Goal: Task Accomplishment & Management: Use online tool/utility

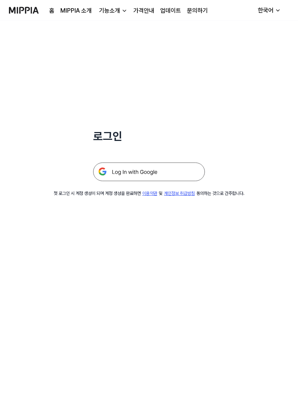
click at [190, 177] on img at bounding box center [149, 172] width 112 height 19
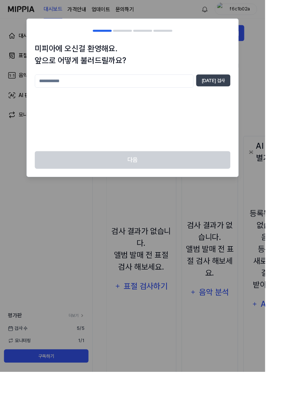
click at [190, 95] on input "text" at bounding box center [128, 91] width 178 height 15
type input "*"
type input "***"
click at [259, 93] on button "[DATE] 검사" at bounding box center [239, 90] width 38 height 13
click at [259, 92] on button "[DATE] 검사" at bounding box center [239, 90] width 38 height 13
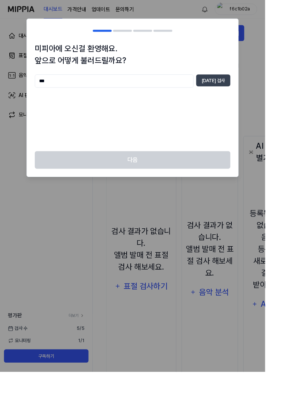
click at [259, 92] on button "[DATE] 검사" at bounding box center [239, 90] width 38 height 13
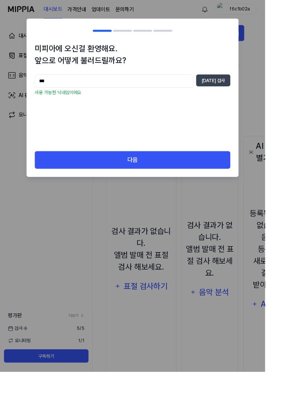
click at [247, 175] on button "다음" at bounding box center [149, 180] width 220 height 20
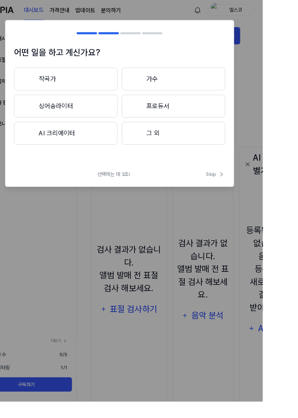
click at [206, 76] on button "가수" at bounding box center [205, 82] width 108 height 24
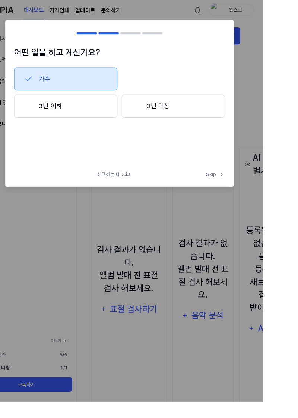
click at [59, 81] on icon at bounding box center [54, 82] width 9 height 9
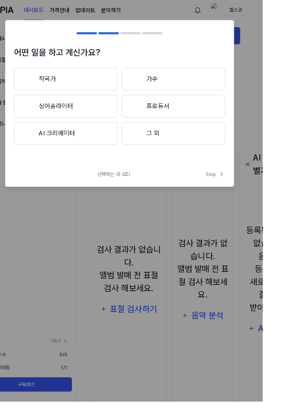
click at [59, 114] on div at bounding box center [54, 110] width 9 height 9
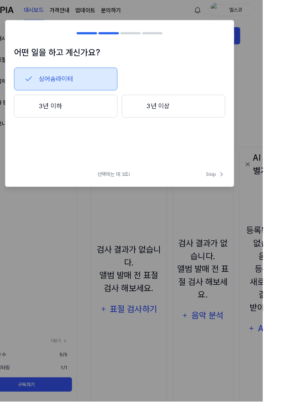
click at [59, 84] on icon at bounding box center [54, 82] width 9 height 9
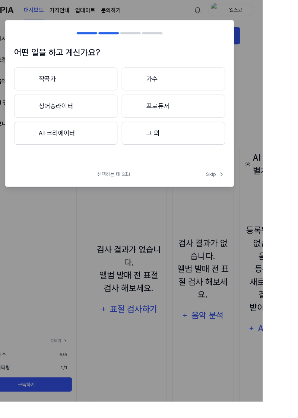
click at [59, 143] on div at bounding box center [54, 138] width 9 height 9
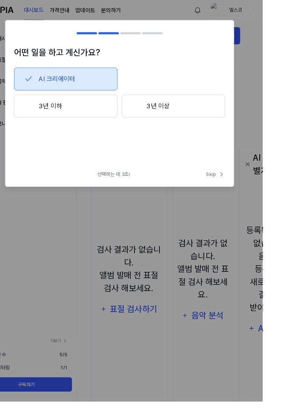
click at [72, 89] on button "AI 크리에이터" at bounding box center [93, 82] width 108 height 24
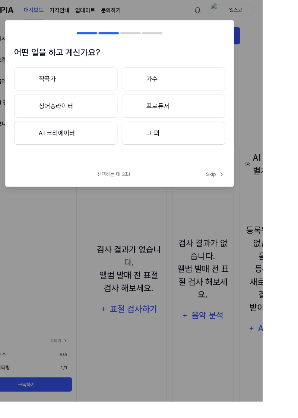
click at [257, 144] on button "그 외" at bounding box center [205, 139] width 108 height 24
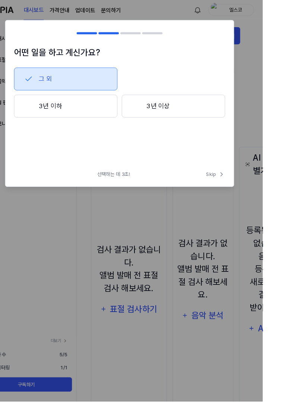
click at [85, 87] on button "그 외" at bounding box center [93, 82] width 108 height 24
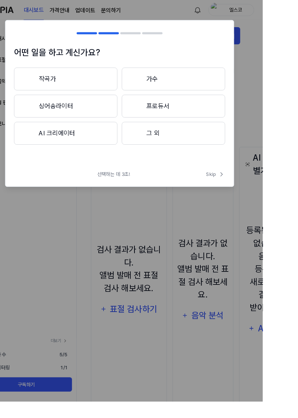
click at [259, 120] on button "프로듀서" at bounding box center [205, 111] width 108 height 24
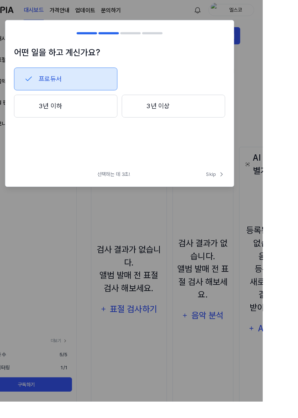
click at [59, 87] on icon at bounding box center [54, 82] width 9 height 9
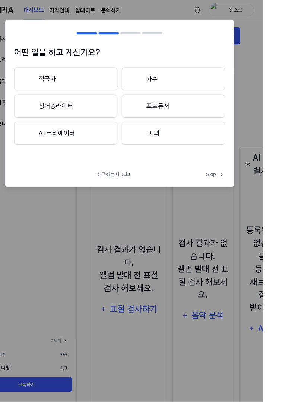
click at [250, 143] on button "그 외" at bounding box center [205, 139] width 108 height 24
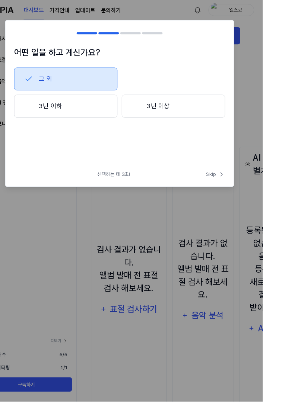
click at [254, 115] on button "3년 이상" at bounding box center [205, 111] width 108 height 24
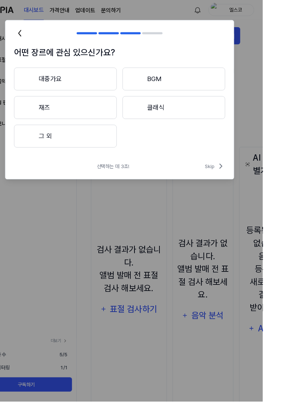
click at [59, 87] on div at bounding box center [54, 82] width 9 height 9
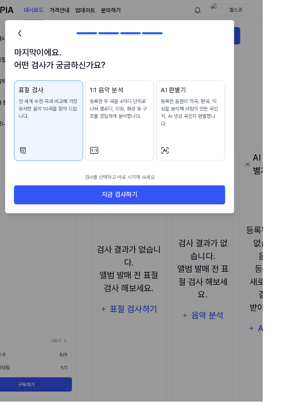
click at [156, 137] on div "1:1 음악 분석 등록한 두 곡을 4마디 단위로 나눠 멜로디, 리듬, 화성 등 구조를 정밀하게 분석합니다." at bounding box center [149, 114] width 62 height 51
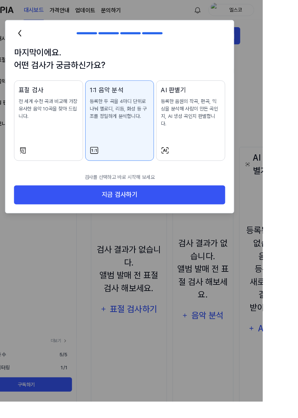
click at [259, 144] on button "AI 판별기 등록한 음원의 작곡, 편곡, 믹싱을 분석해 사람이 만든 곡인지, AI 생성 곡인지 판별합니다." at bounding box center [223, 126] width 72 height 84
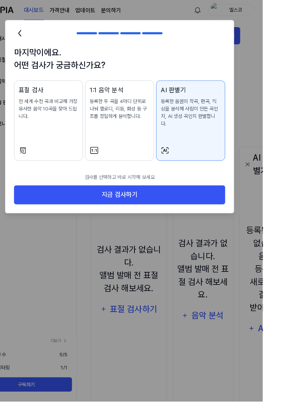
click at [82, 133] on div "표절 검사 전 세계 수천 곡과 비교해 가장 유사한 음악 10곡을 찾아 드립니다." at bounding box center [75, 114] width 62 height 51
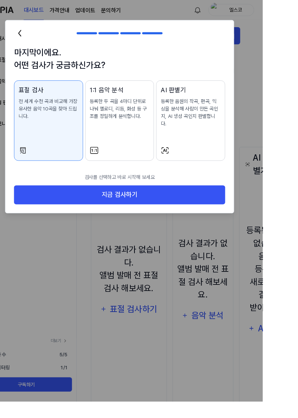
click at [255, 203] on button "지금 검사하기" at bounding box center [149, 203] width 220 height 20
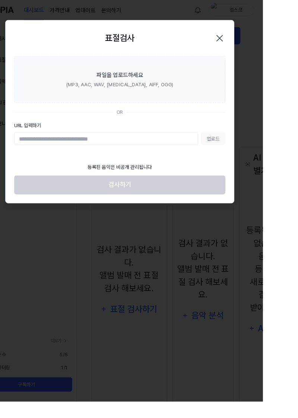
paste input "**********"
type input "**********"
click at [259, 146] on button "업로드" at bounding box center [245, 144] width 25 height 13
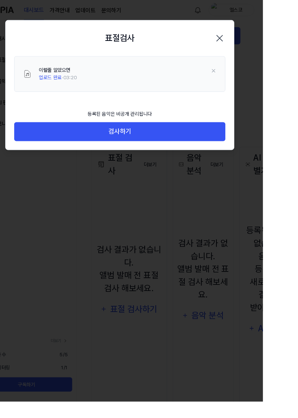
click at [239, 136] on button "검사하기" at bounding box center [149, 137] width 220 height 20
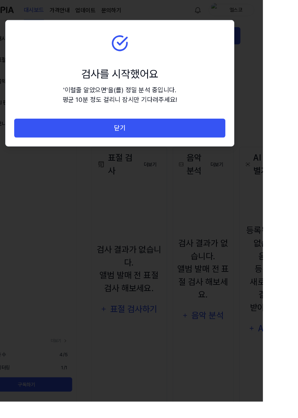
click at [250, 133] on button "닫기" at bounding box center [149, 134] width 220 height 20
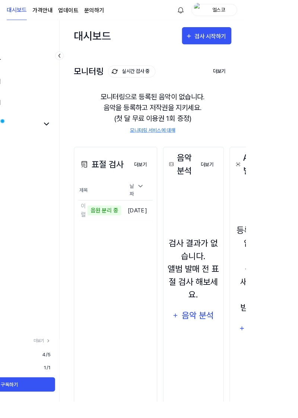
click at [268, 171] on button "더보기" at bounding box center [257, 171] width 25 height 15
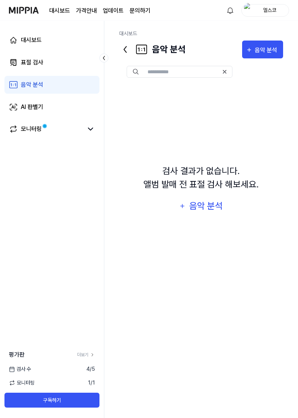
click at [119, 45] on icon at bounding box center [125, 50] width 12 height 12
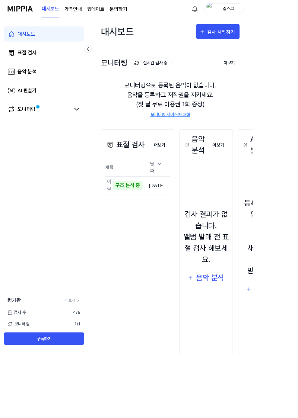
click at [18, 63] on link "표절 검사" at bounding box center [51, 63] width 95 height 18
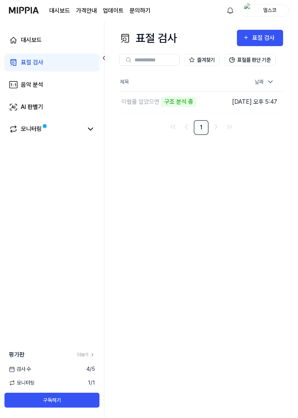
click at [19, 126] on link "모니터링" at bounding box center [46, 129] width 74 height 9
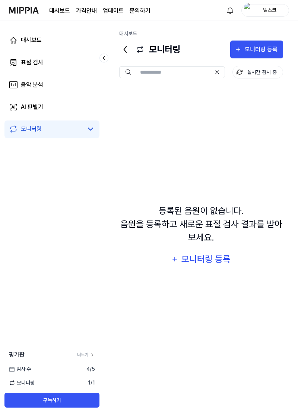
click at [12, 105] on icon at bounding box center [13, 107] width 9 height 9
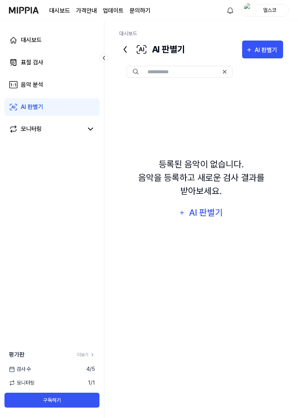
click at [13, 63] on icon at bounding box center [13, 62] width 9 height 9
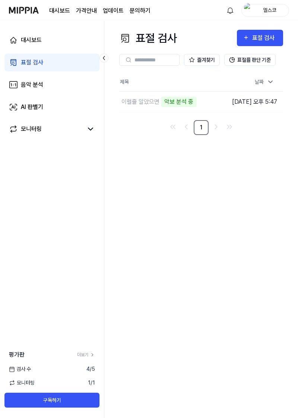
click at [239, 105] on td "[DATE] 오후 5:47" at bounding box center [254, 101] width 57 height 21
click at [255, 61] on button "표절률 판단 기준" at bounding box center [249, 60] width 51 height 12
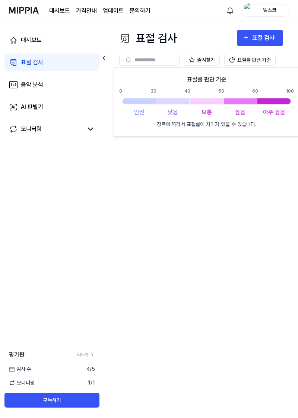
click at [260, 60] on button "표절률 판단 기준" at bounding box center [249, 60] width 51 height 12
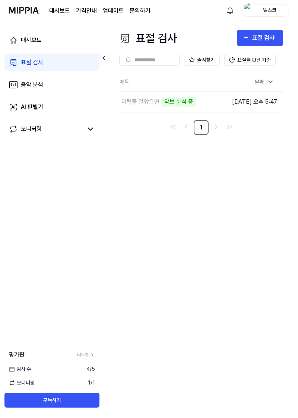
click at [258, 62] on button "표절률 판단 기준" at bounding box center [249, 60] width 51 height 12
click at [249, 62] on button "표절률 판단 기준" at bounding box center [249, 60] width 51 height 12
click at [254, 58] on button "표절률 판단 기준" at bounding box center [249, 60] width 51 height 12
click at [206, 60] on button "즐겨찾기" at bounding box center [202, 60] width 36 height 12
click at [201, 62] on button "즐겨찾기" at bounding box center [202, 60] width 36 height 12
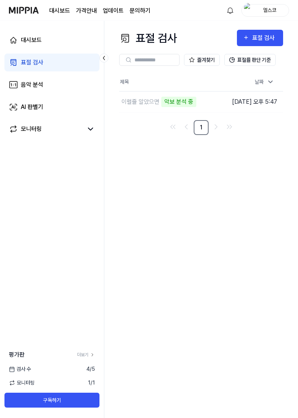
click at [257, 59] on button "표절률 판단 기준" at bounding box center [249, 60] width 51 height 12
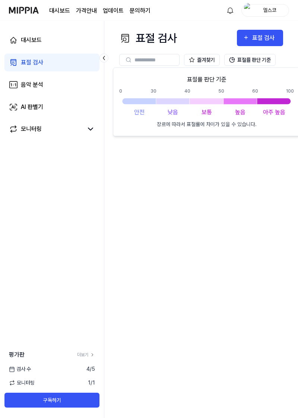
click at [246, 216] on div "표절 검사 표절 검사 표절 검사 음악 분석 AI 판별기 즐겨찾기 표절률 판단 기준 제목 날짜 이럴줄 알았으면 악보 분석 중 이동하기 [DATE…" at bounding box center [201, 220] width 194 height 398
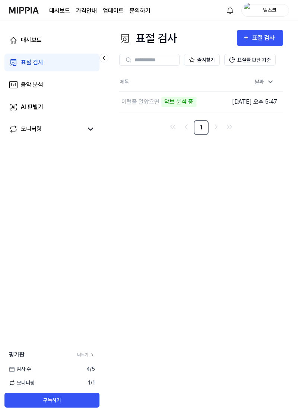
click at [19, 45] on link "대시보드" at bounding box center [51, 40] width 95 height 18
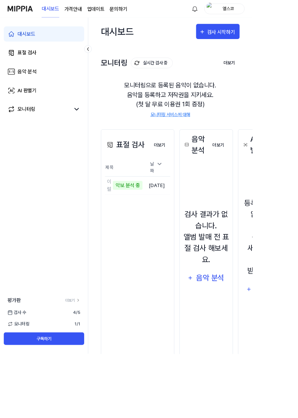
click at [80, 359] on link "더보기" at bounding box center [86, 355] width 18 height 7
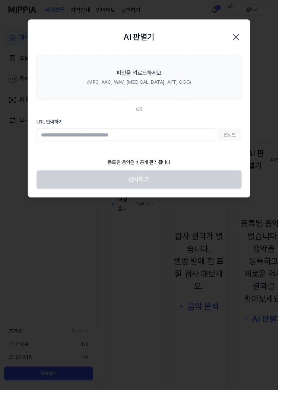
click at [259, 39] on icon "button" at bounding box center [253, 40] width 12 height 12
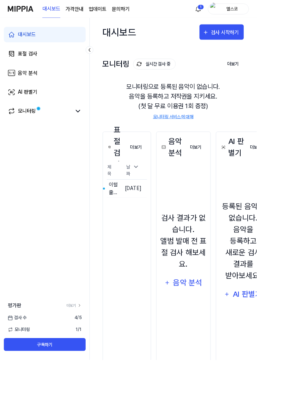
click at [166, 220] on td "[DATE]" at bounding box center [154, 219] width 33 height 21
click at [171, 214] on td "[DATE]" at bounding box center [154, 219] width 33 height 21
click at [0, 0] on button "이동하기" at bounding box center [0, 0] width 0 height 0
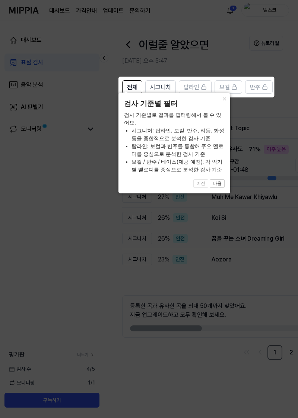
click at [221, 182] on button "다음" at bounding box center [217, 183] width 15 height 9
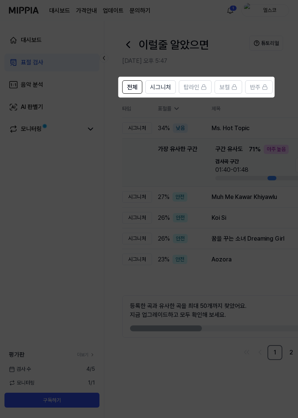
scroll to position [0, 82]
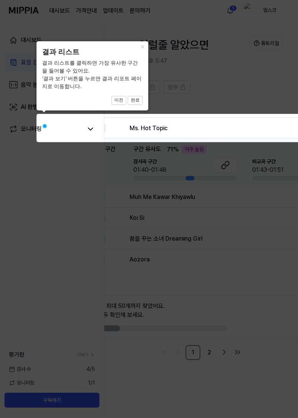
click at [135, 99] on button "완료" at bounding box center [135, 100] width 15 height 9
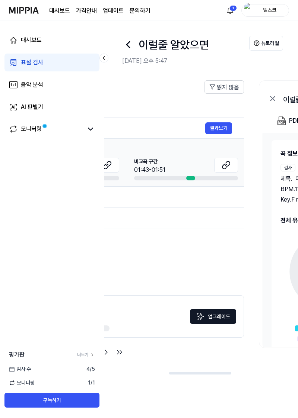
scroll to position [0, 200]
click at [221, 122] on button "결과보기" at bounding box center [218, 128] width 27 height 12
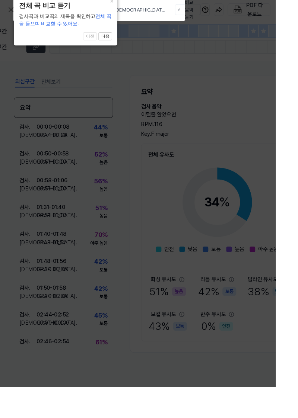
click at [115, 44] on button "다음" at bounding box center [113, 39] width 15 height 9
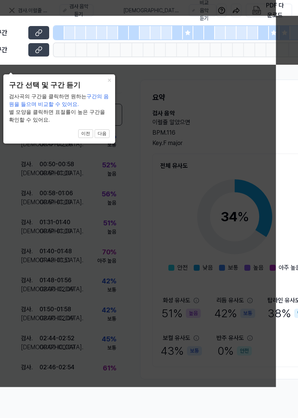
click at [103, 133] on button "다음" at bounding box center [102, 134] width 15 height 9
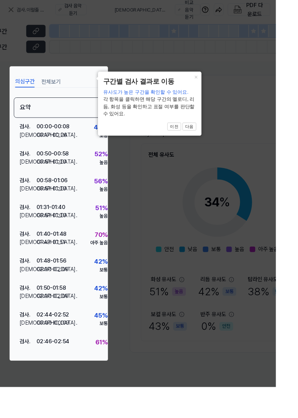
click at [212, 133] on button "다음" at bounding box center [204, 137] width 15 height 9
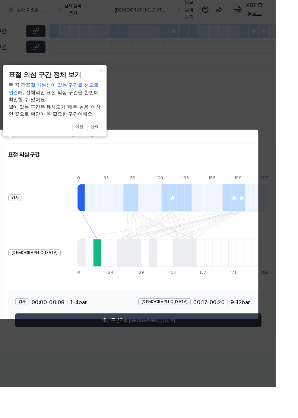
click at [105, 138] on button "완료" at bounding box center [102, 137] width 15 height 9
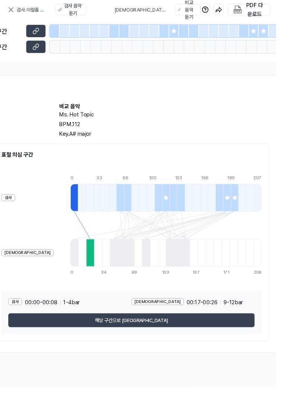
scroll to position [0, 329]
click at [229, 342] on button "해당 구간으로 [GEOGRAPHIC_DATA]" at bounding box center [142, 346] width 266 height 15
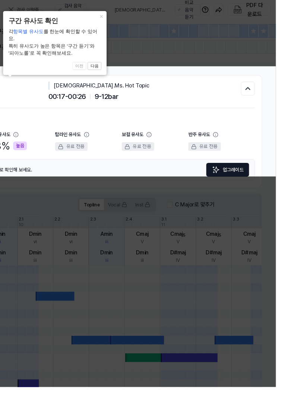
scroll to position [0, 216]
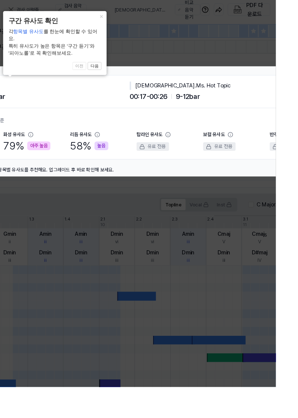
click at [105, 67] on button "다음" at bounding box center [102, 71] width 15 height 9
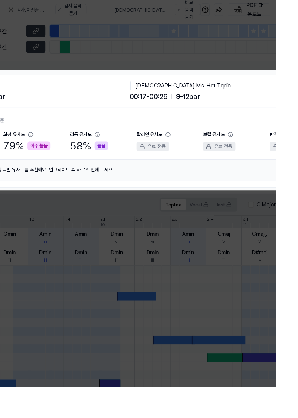
scroll to position [63, 216]
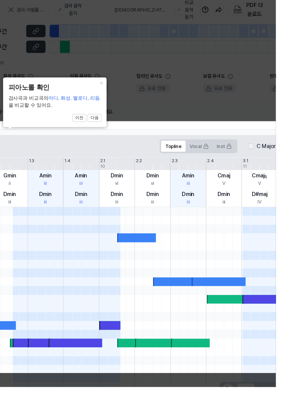
click at [103, 129] on button "다음" at bounding box center [102, 127] width 15 height 9
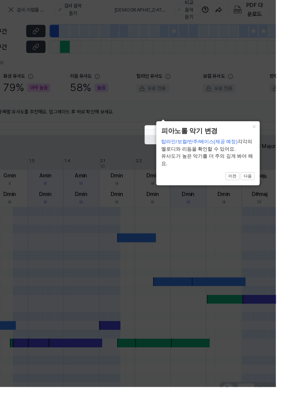
click at [268, 195] on button "다음" at bounding box center [267, 190] width 15 height 9
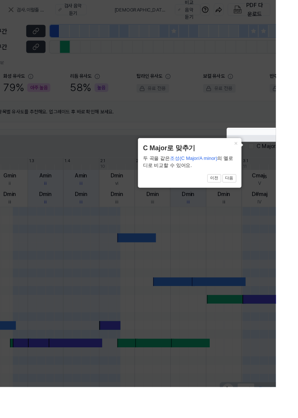
click at [254, 192] on button "다음" at bounding box center [247, 192] width 15 height 9
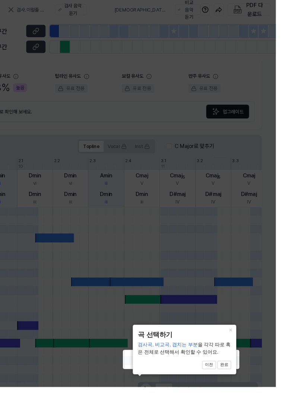
click at [243, 394] on button "완료" at bounding box center [242, 394] width 15 height 9
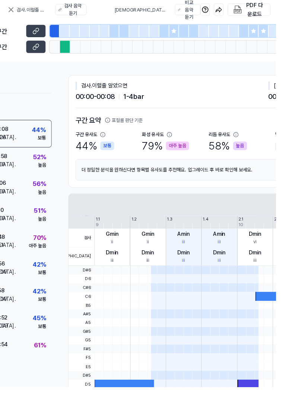
scroll to position [0, 66]
click at [130, 412] on div at bounding box center [134, 414] width 64 height 9
click at [118, 257] on div "Gmin ii" at bounding box center [121, 257] width 38 height 20
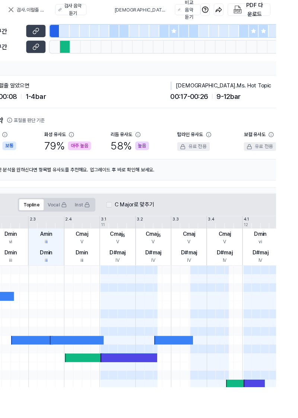
scroll to position [0, 174]
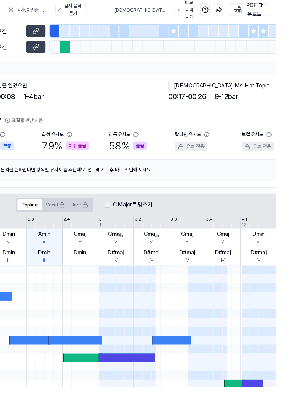
click at [149, 219] on label "C Major로 맞추기" at bounding box center [143, 221] width 43 height 9
click at [121, 219] on div "C Major로 맞추기" at bounding box center [139, 221] width 52 height 9
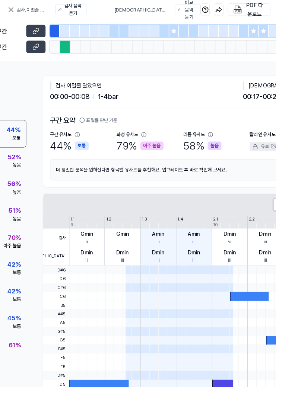
scroll to position [0, 0]
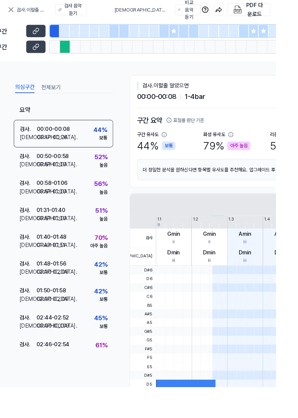
click at [93, 262] on div "검사 . 01:40 - 01:48 비교 . 01:43 - 01:51 70 % 아주 높음" at bounding box center [68, 260] width 107 height 29
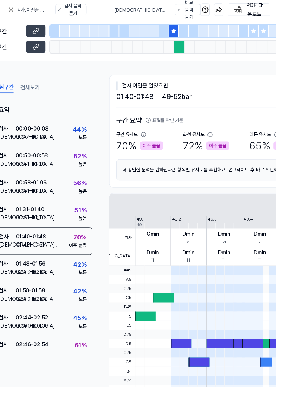
scroll to position [0, 9]
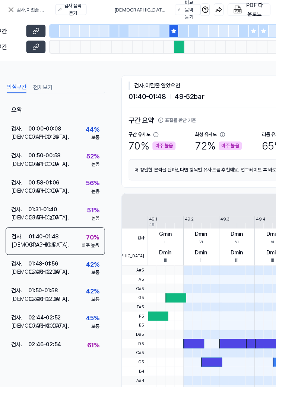
click at [197, 14] on div "비교 음악 듣기" at bounding box center [204, 10] width 15 height 23
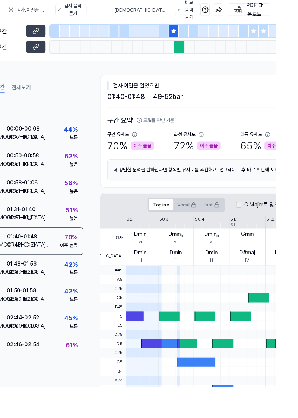
scroll to position [0, 0]
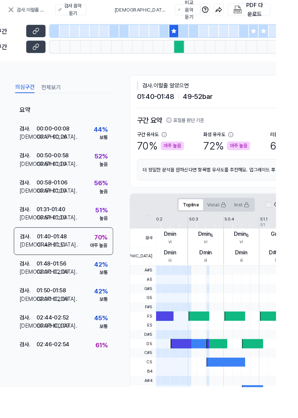
click at [55, 92] on button "전체보기" at bounding box center [55, 95] width 21 height 12
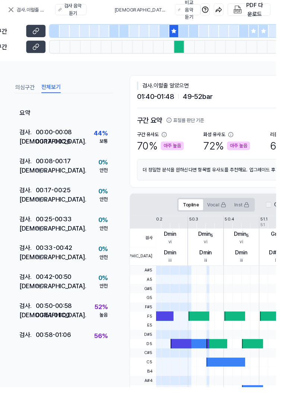
click at [93, 331] on div "검사 . 00:50 - 00:58 비교 . 00:51 - 01:00 52 % 높음" at bounding box center [68, 335] width 107 height 31
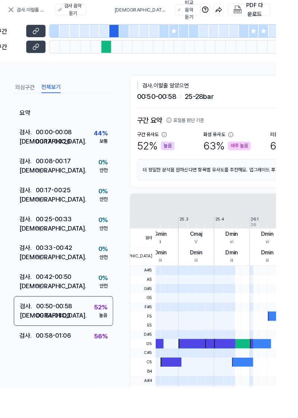
click at [194, 324] on span at bounding box center [209, 322] width 32 height 10
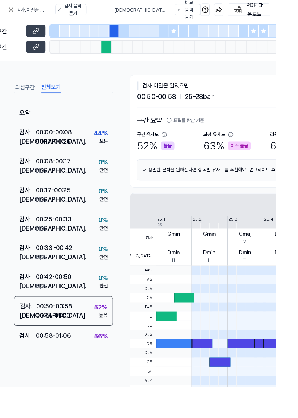
click at [13, 7] on icon at bounding box center [11, 10] width 9 height 9
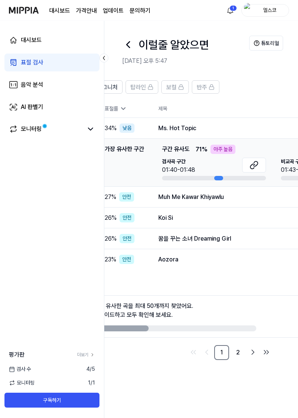
scroll to position [0, 53]
click at [233, 236] on div "꿈을 꾸는 소녀 Dreaming Girl" at bounding box center [269, 239] width 220 height 9
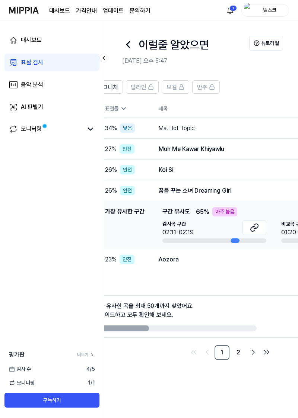
click at [249, 226] on button at bounding box center [254, 227] width 24 height 15
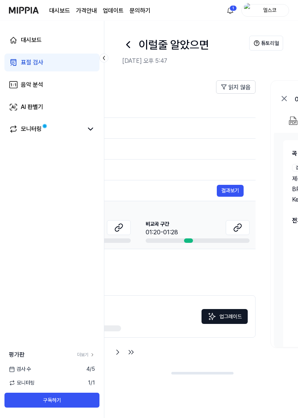
scroll to position [0, 211]
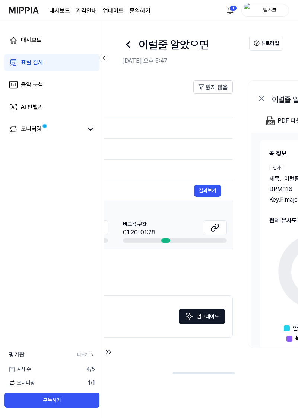
click at [216, 225] on icon at bounding box center [214, 227] width 9 height 9
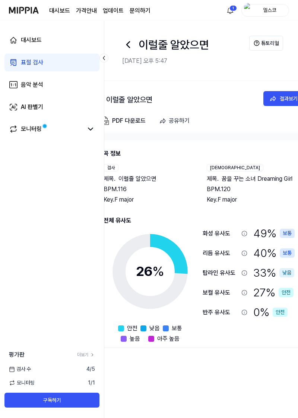
scroll to position [0, 377]
click at [261, 332] on div "[DEMOGRAPHIC_DATA]도 49 % 보통 리듬 유사도 40 % 보통 탑라인 유사도 33 % 낮음 보컬 유사도 27 % 안전 반주 유사…" at bounding box center [248, 282] width 92 height 115
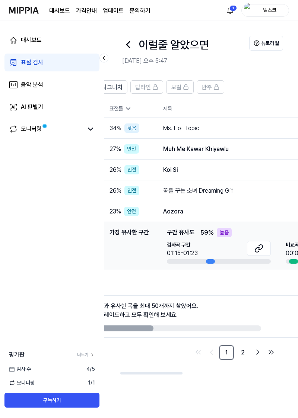
scroll to position [0, 48]
click at [236, 354] on link "2" at bounding box center [242, 352] width 15 height 15
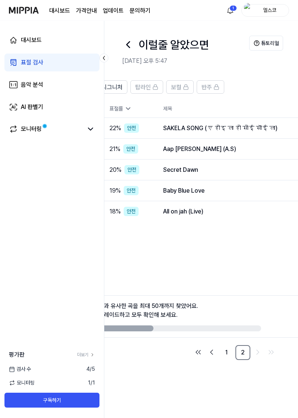
click at [252, 124] on div "SAKELA SONG (ए होइ ला हो सोई सॊई ला)" at bounding box center [273, 128] width 220 height 9
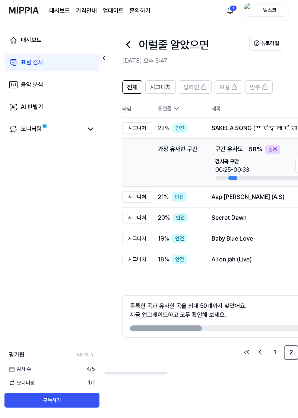
click at [162, 92] on button "시그니처" at bounding box center [160, 86] width 31 height 13
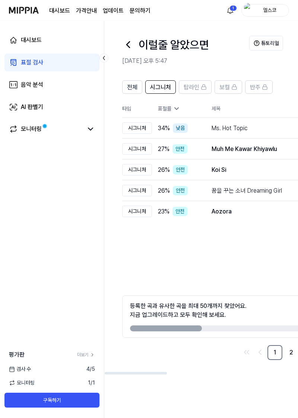
click at [18, 80] on link "음악 분석" at bounding box center [51, 85] width 95 height 18
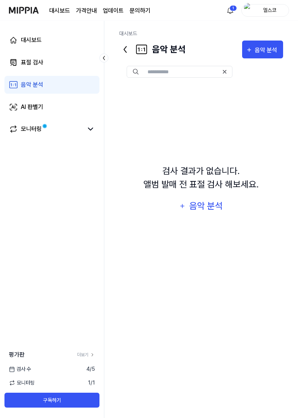
click at [13, 109] on icon at bounding box center [13, 107] width 9 height 9
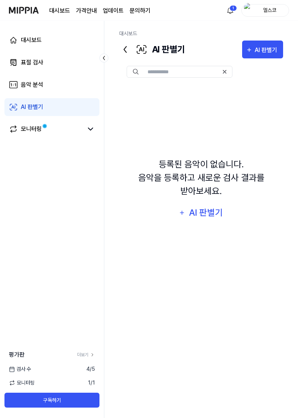
click at [17, 129] on icon at bounding box center [13, 129] width 9 height 9
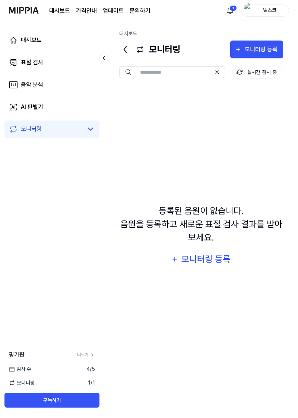
click at [235, 13] on html "대시보드 가격안내 업데이트 문의하기 1 엘스코 대시보드 표절 검사 음악 분석 AI 판별기 모니터링 평가판 더보기 검사 [DATE] 모니터링 1…" at bounding box center [149, 209] width 298 height 418
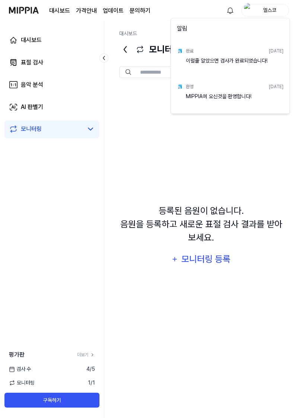
click at [240, 245] on html "대시보드 가격안내 업데이트 문의하기 엘스코 대시보드 표절 검사 음악 분석 AI 판별기 모니터링 평가판 더보기 검사 [DATE] 모니터링 1 /…" at bounding box center [149, 209] width 298 height 418
